Goal: Transaction & Acquisition: Subscribe to service/newsletter

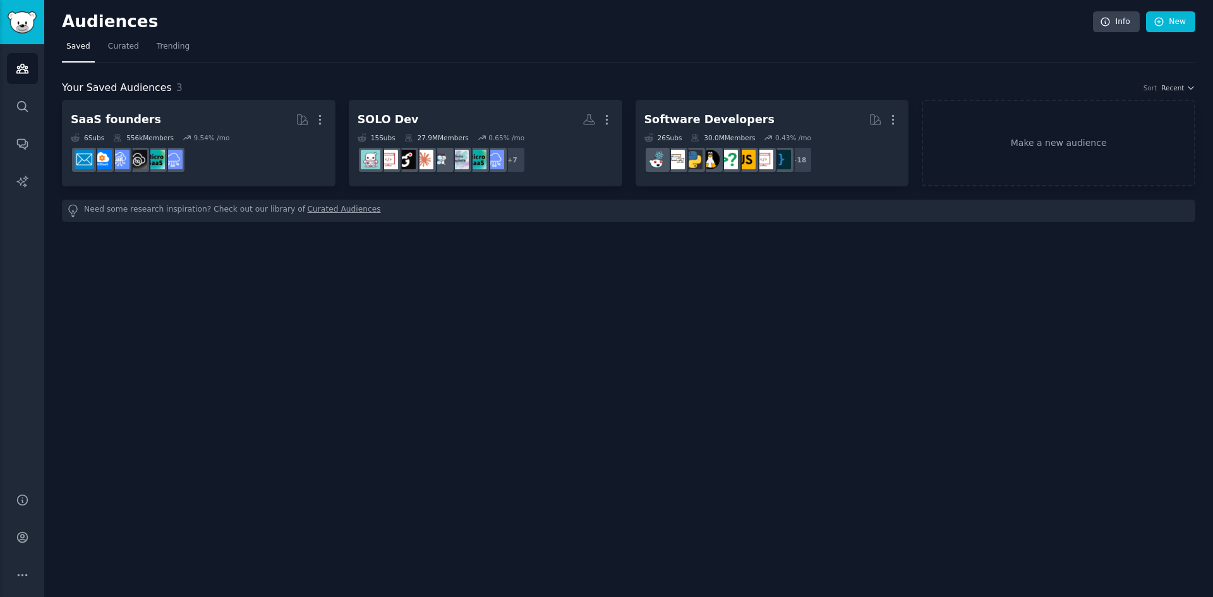
click at [547, 25] on h2 "Audiences" at bounding box center [577, 22] width 1031 height 20
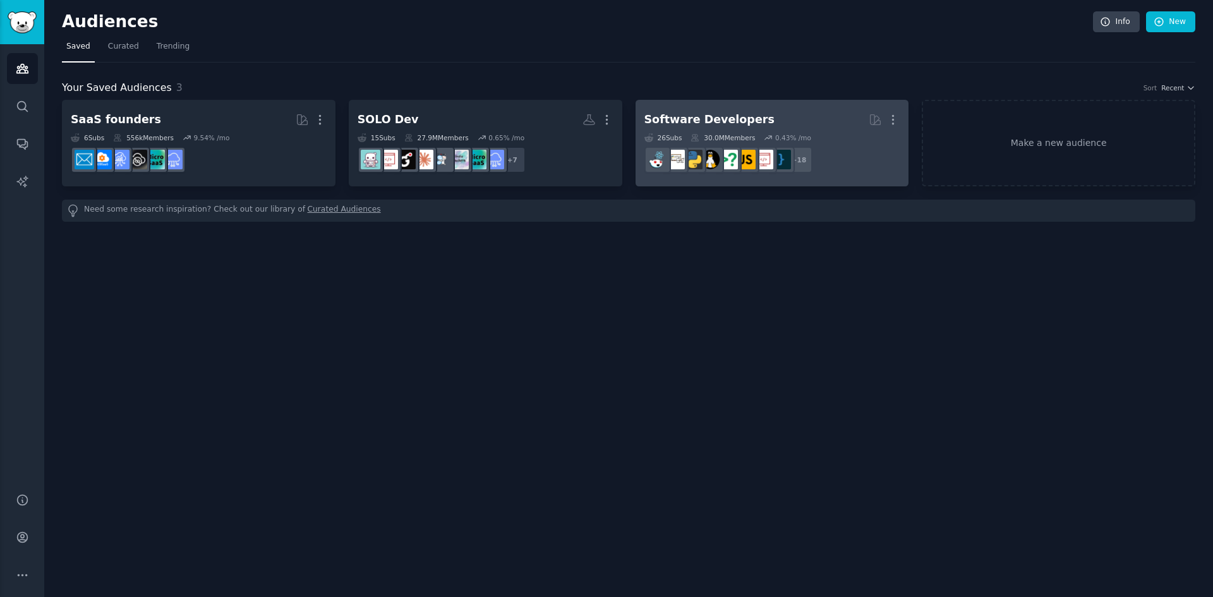
click at [700, 124] on div "Software Developers" at bounding box center [709, 120] width 130 height 16
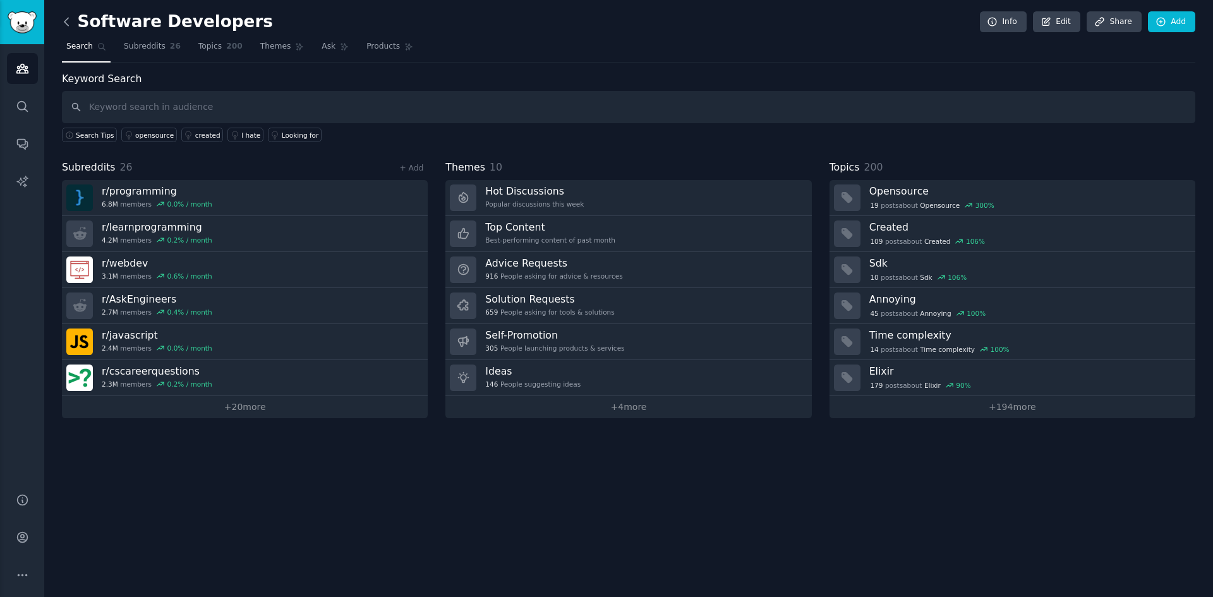
click at [66, 23] on icon at bounding box center [66, 22] width 4 height 8
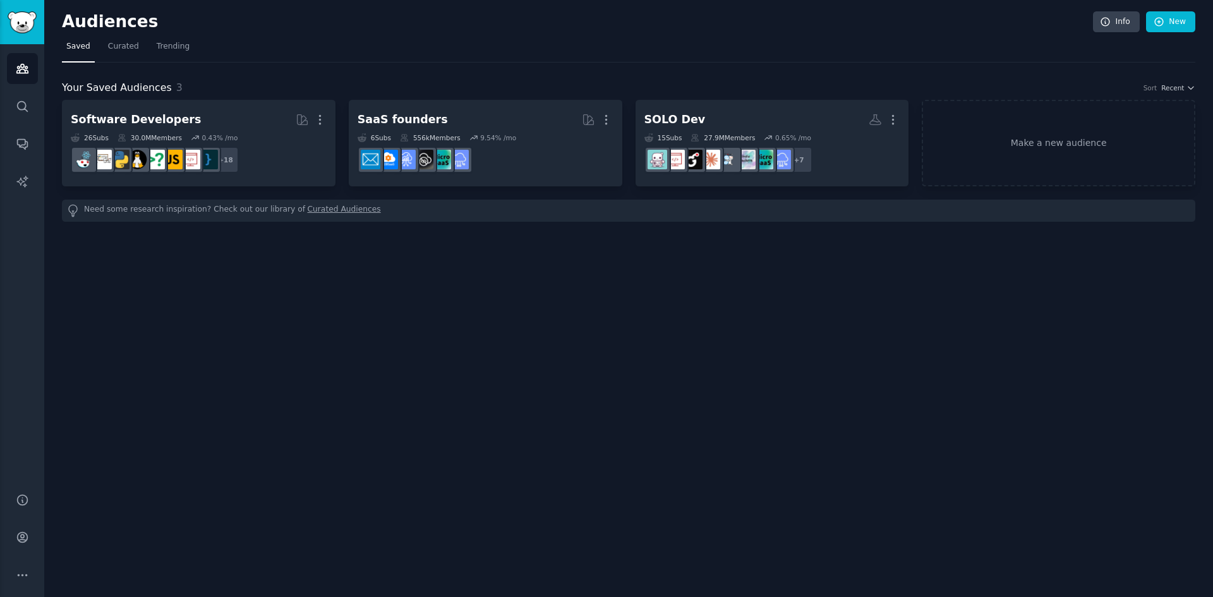
click at [475, 48] on nav "Saved Curated Trending" at bounding box center [628, 50] width 1133 height 26
click at [118, 49] on span "Curated" at bounding box center [123, 46] width 31 height 11
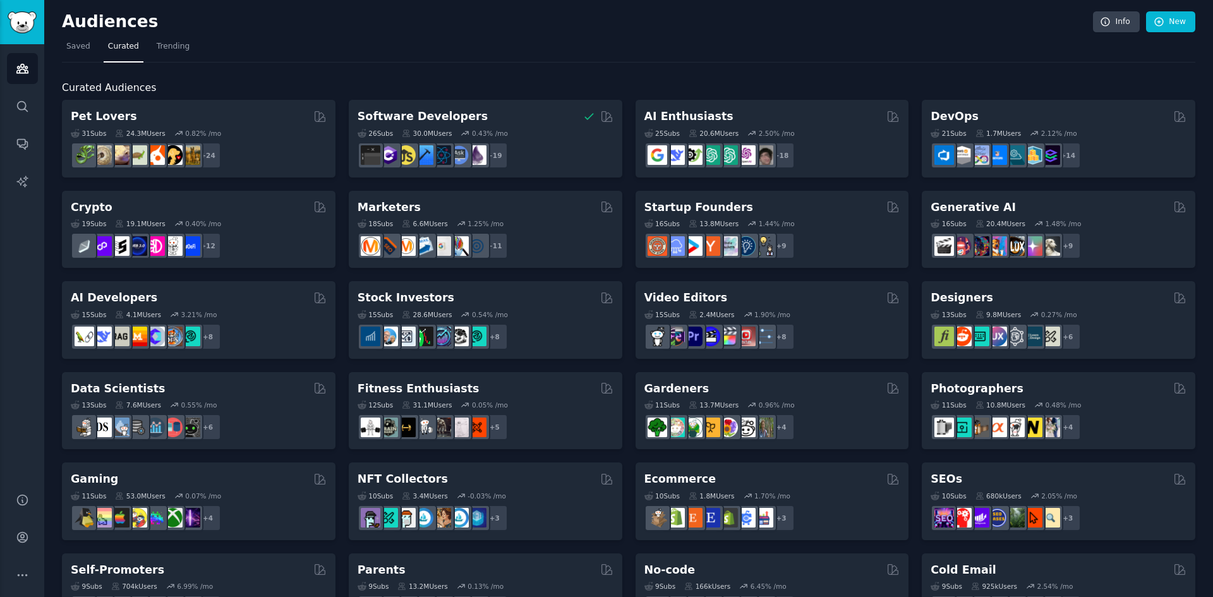
click at [340, 39] on nav "Saved Curated Trending" at bounding box center [628, 50] width 1133 height 26
click at [170, 49] on span "Trending" at bounding box center [173, 46] width 33 height 11
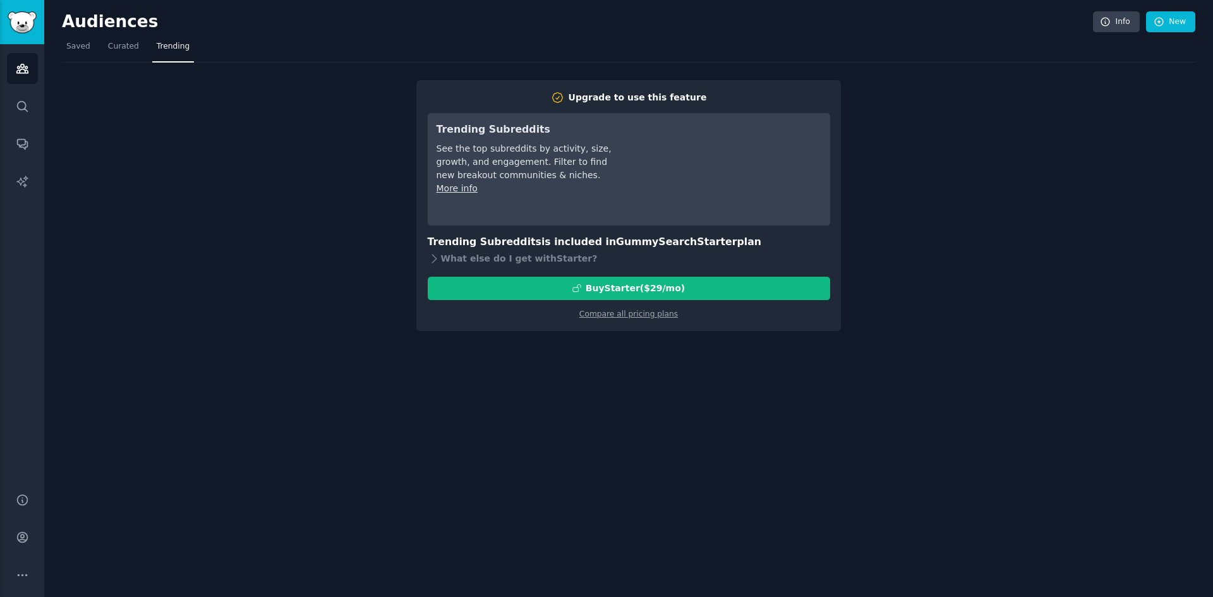
click at [450, 47] on nav "Saved Curated Trending" at bounding box center [628, 50] width 1133 height 26
click at [344, 205] on div "Upgrade to use this feature Trending Subreddits See the top subreddits by activ…" at bounding box center [628, 197] width 1133 height 268
click at [347, 145] on div "Upgrade to use this feature Trending Subreddits See the top subreddits by activ…" at bounding box center [628, 197] width 1133 height 268
click at [126, 43] on span "Curated" at bounding box center [123, 46] width 31 height 11
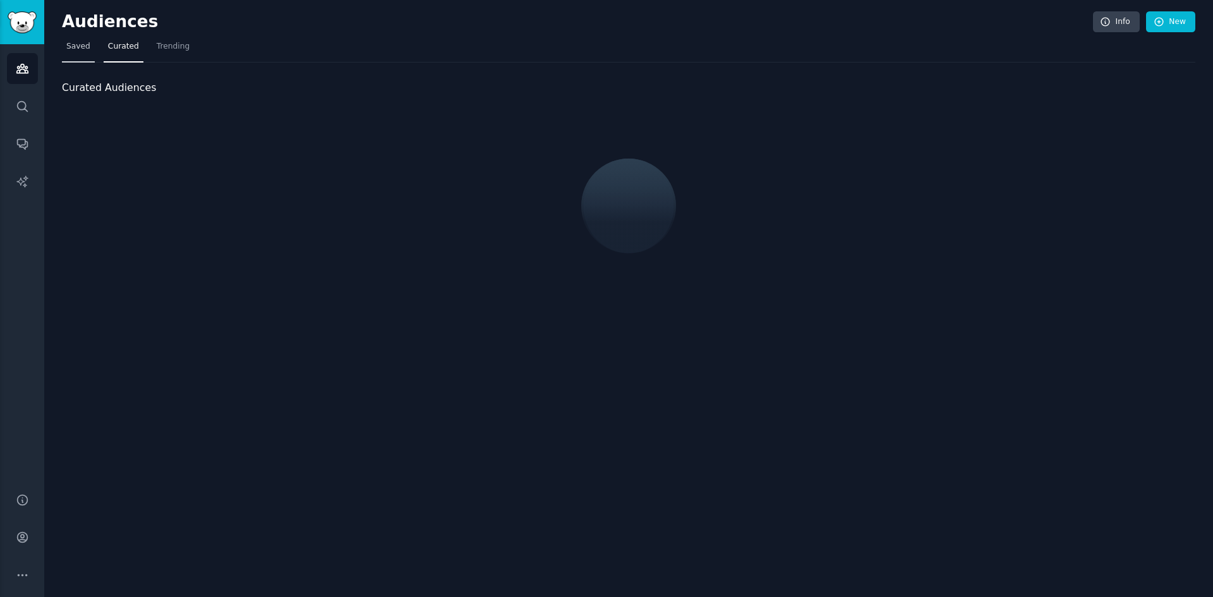
click at [81, 45] on span "Saved" at bounding box center [78, 46] width 24 height 11
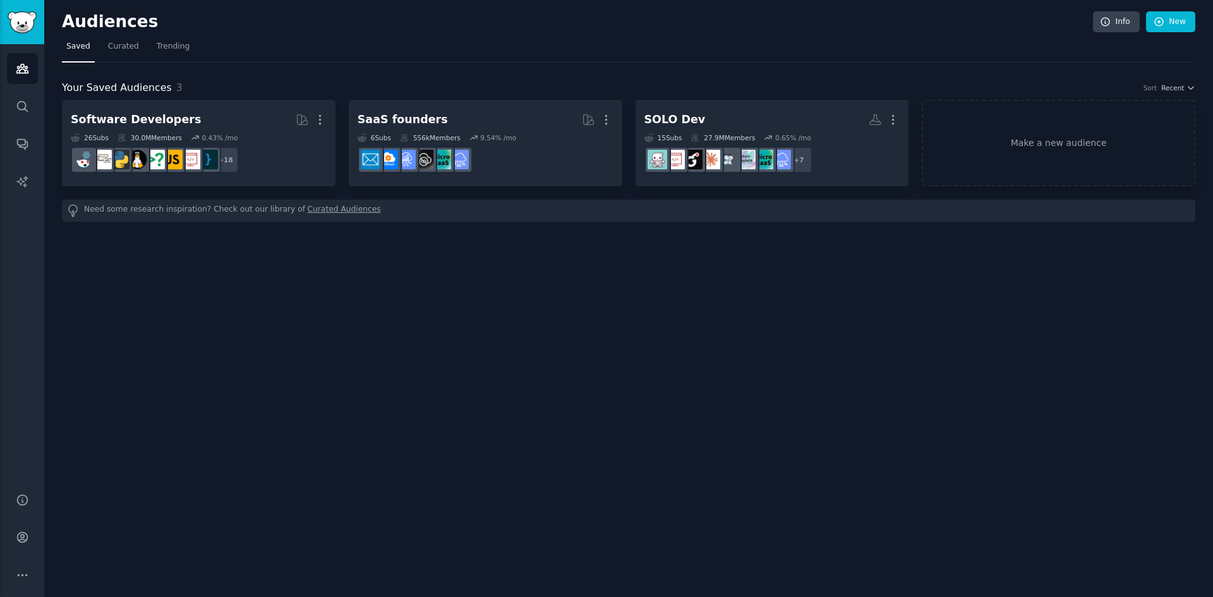
click at [342, 36] on div "Audiences Info New" at bounding box center [628, 24] width 1133 height 26
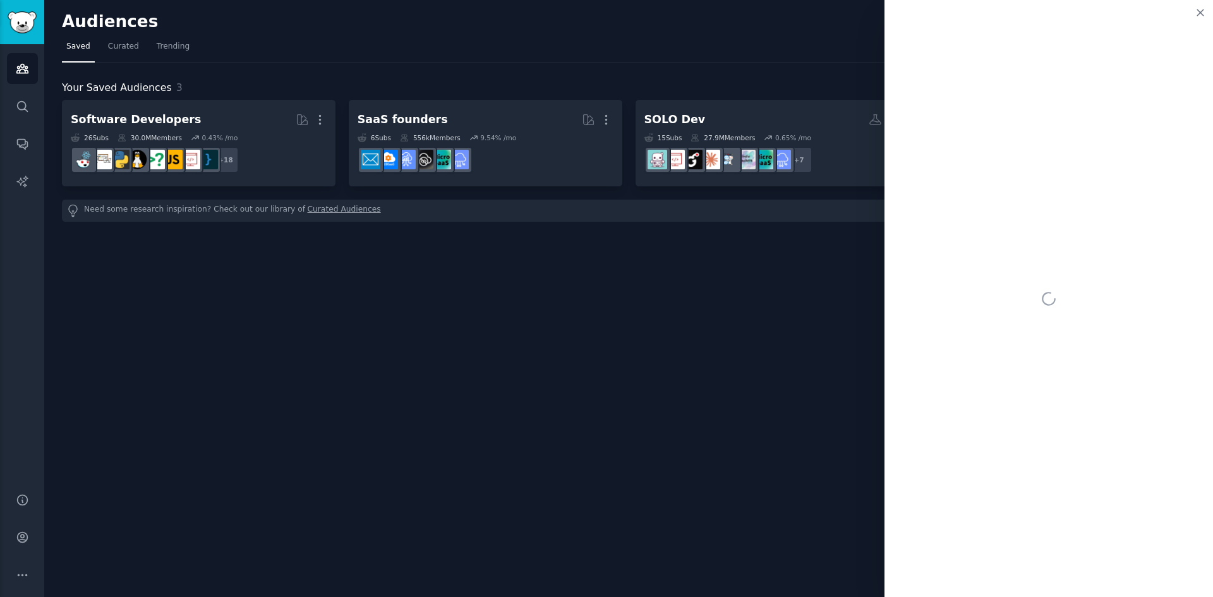
click at [779, 57] on nav "Saved Curated Trending" at bounding box center [628, 50] width 1133 height 26
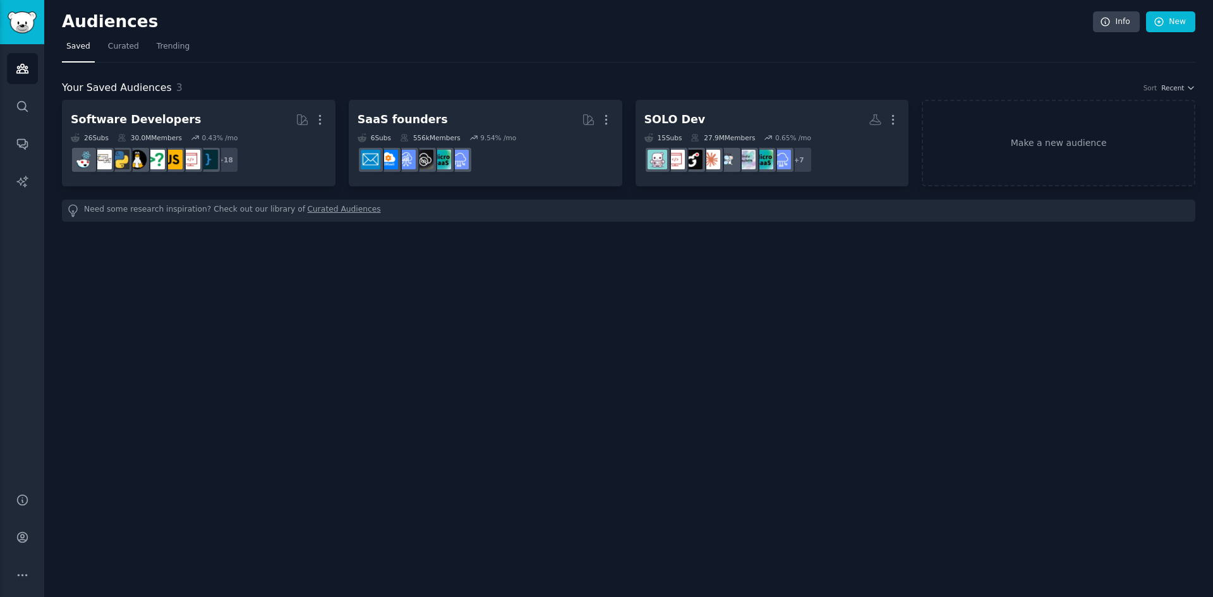
click at [815, 54] on nav "Saved Curated Trending" at bounding box center [628, 50] width 1133 height 26
click at [846, 49] on nav "Saved Curated Trending" at bounding box center [628, 50] width 1133 height 26
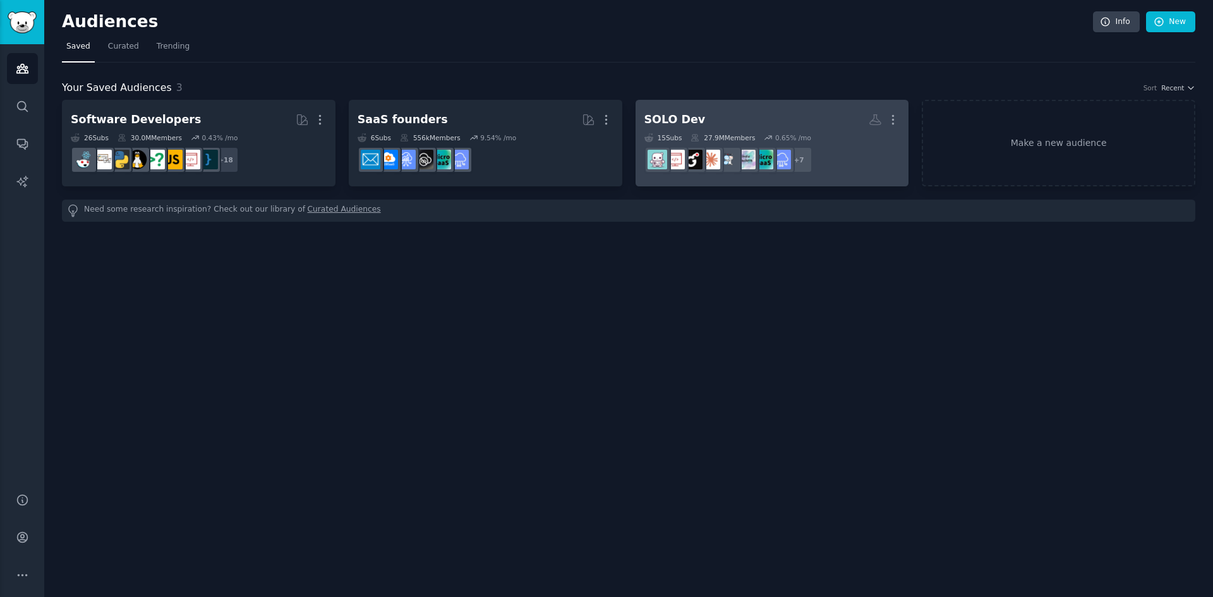
click at [799, 123] on h2 "SOLO Dev More" at bounding box center [772, 120] width 256 height 22
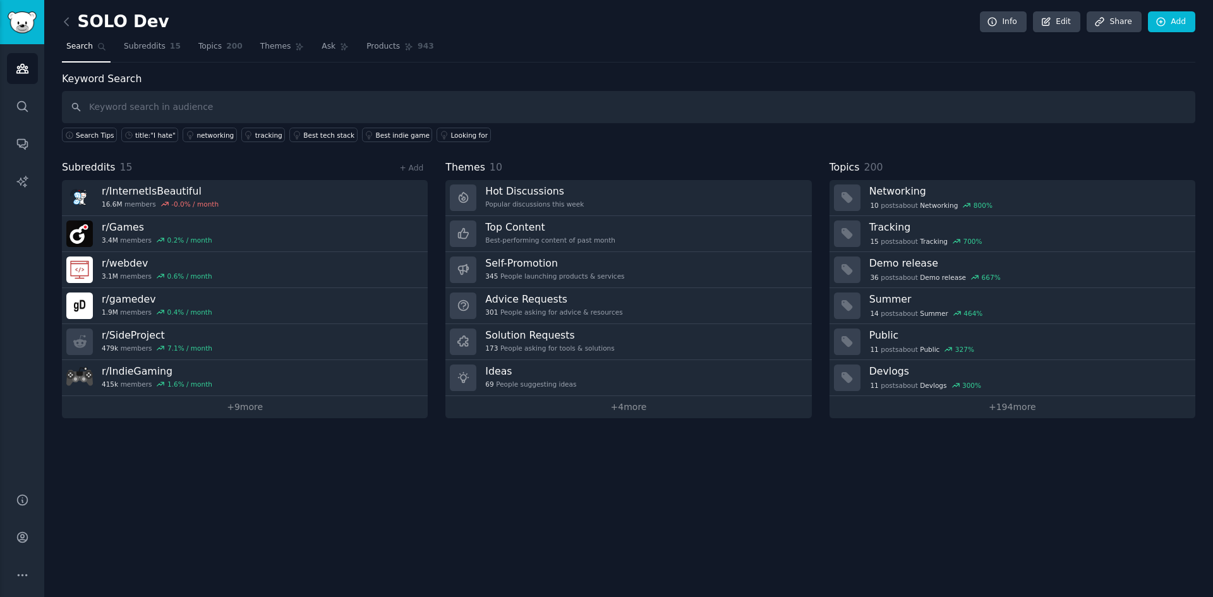
click at [604, 33] on div "SOLO Dev Info Edit Share Add" at bounding box center [628, 24] width 1133 height 26
click at [627, 405] on link "+ 4 more" at bounding box center [628, 407] width 366 height 22
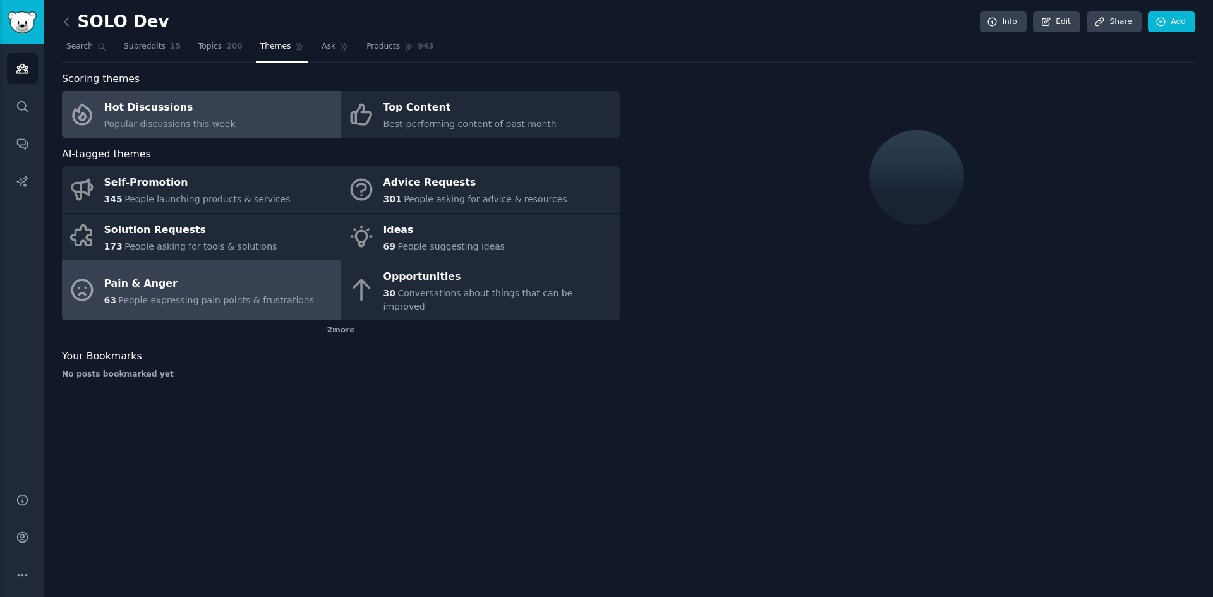
click at [301, 295] on span "People expressing pain points & frustrations" at bounding box center [216, 300] width 196 height 10
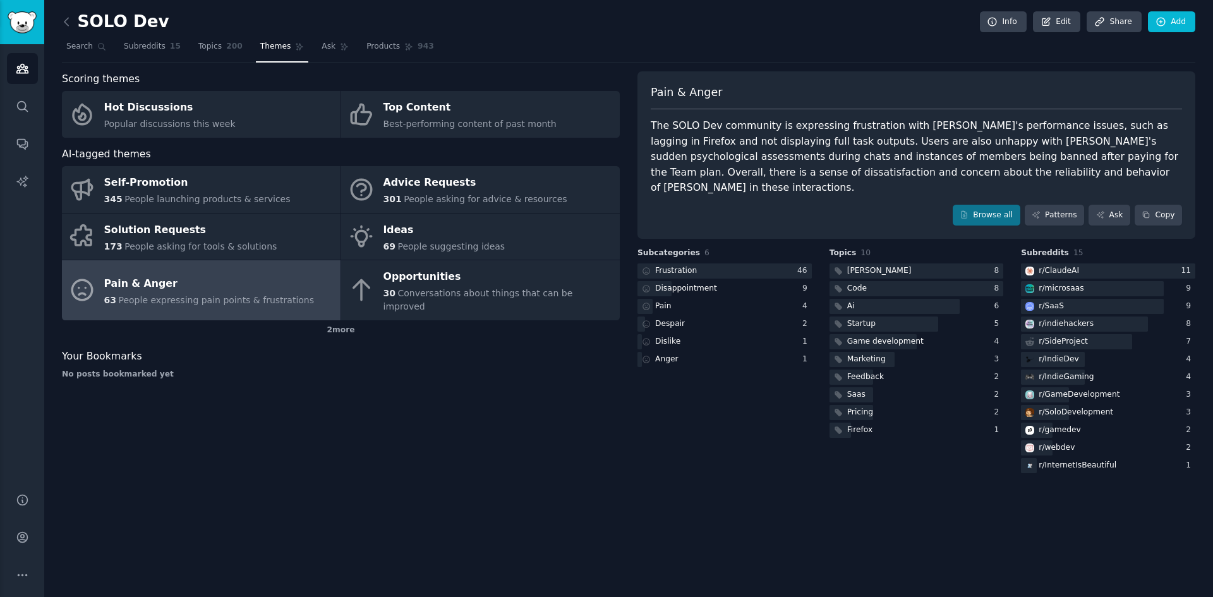
click at [841, 87] on div "Pain & Anger" at bounding box center [916, 97] width 531 height 25
click at [1062, 283] on div "r/ microsaas" at bounding box center [1060, 288] width 45 height 11
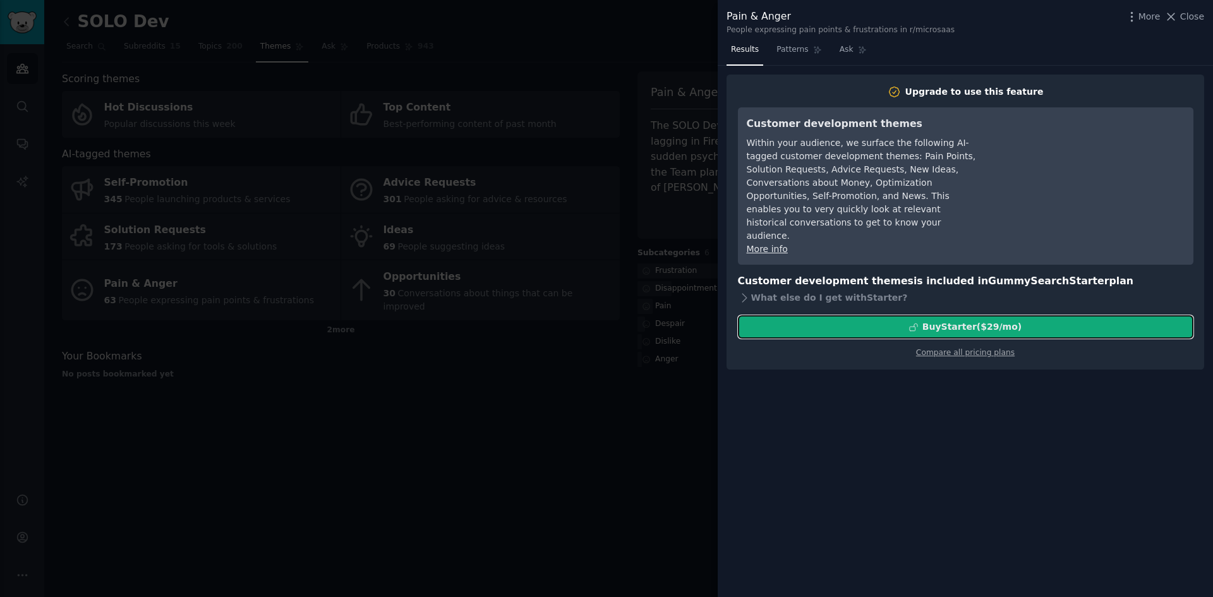
click at [941, 320] on div "Buy Starter ($ 29 /mo )" at bounding box center [971, 326] width 99 height 13
